Goal: Information Seeking & Learning: Learn about a topic

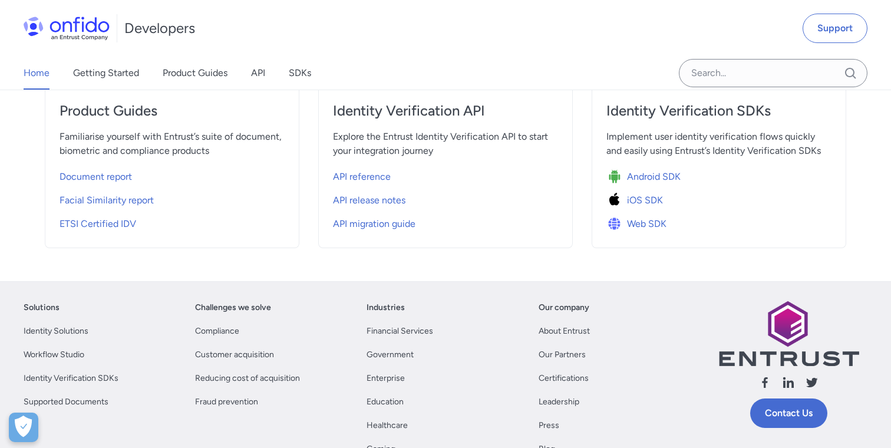
scroll to position [478, 0]
click at [641, 198] on span "iOS SDK" at bounding box center [645, 200] width 36 height 14
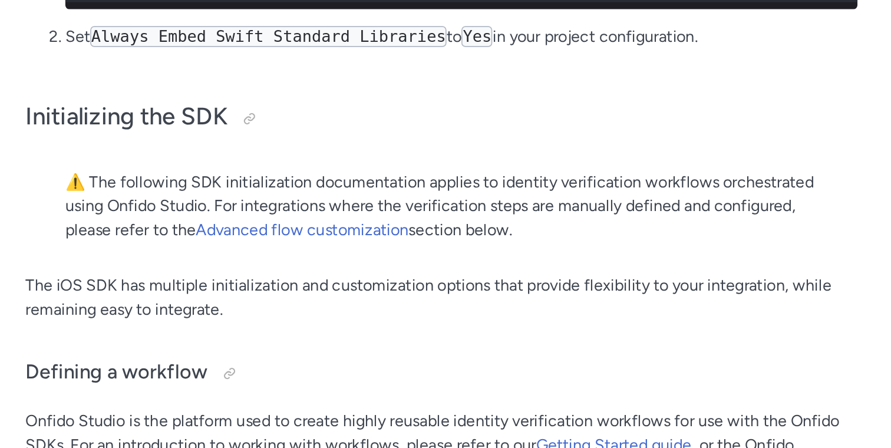
scroll to position [2611, 0]
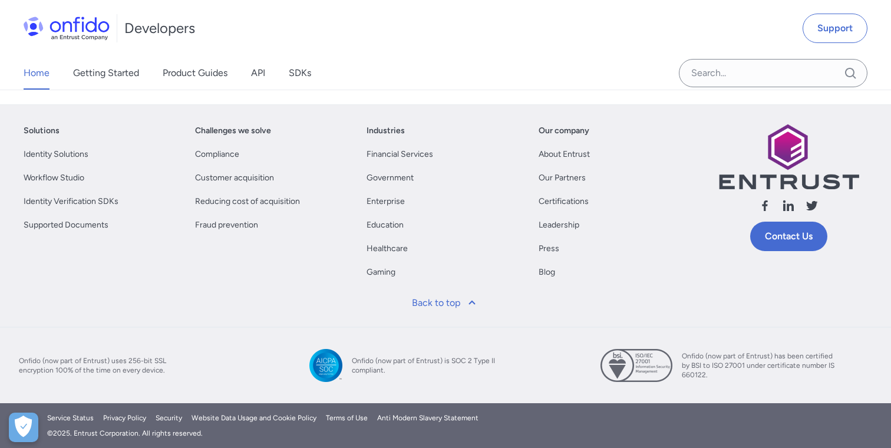
scroll to position [478, 0]
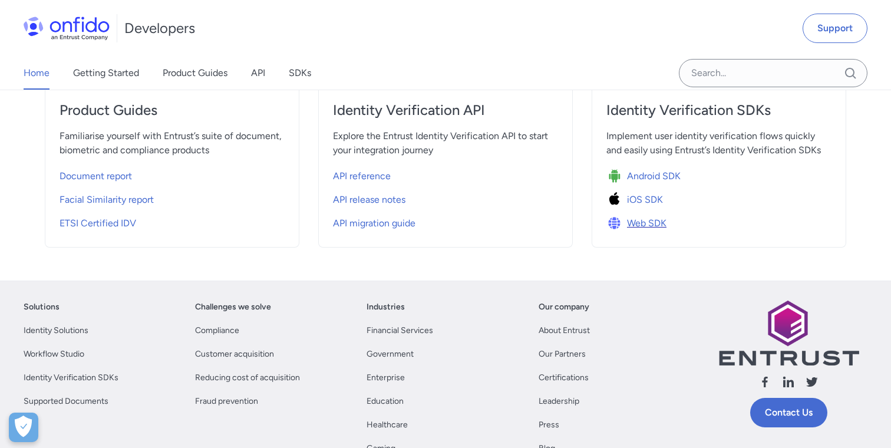
click at [639, 217] on span "Web SDK" at bounding box center [646, 223] width 39 height 14
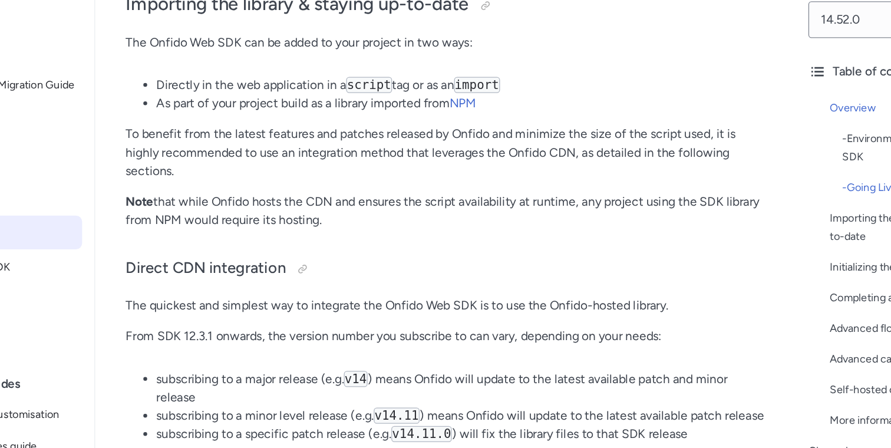
scroll to position [859, 0]
